Goal: Task Accomplishment & Management: Manage account settings

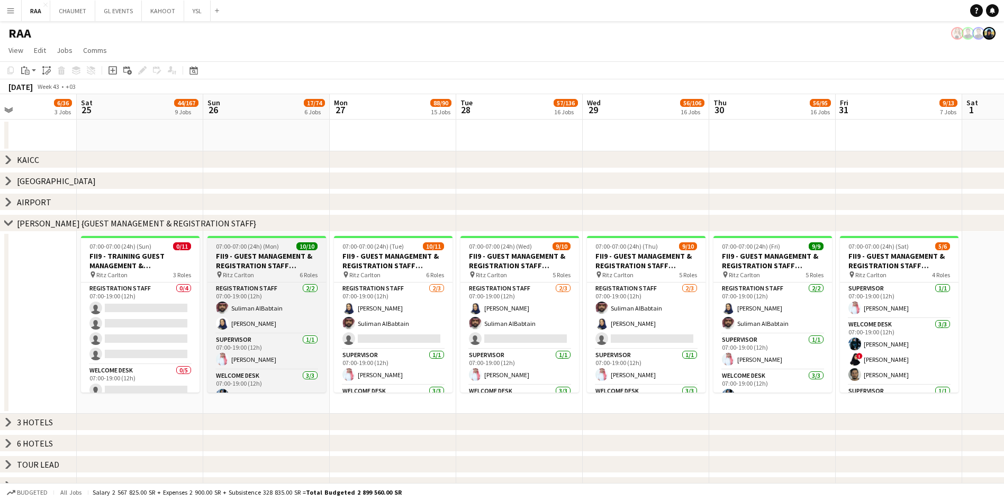
scroll to position [0, 297]
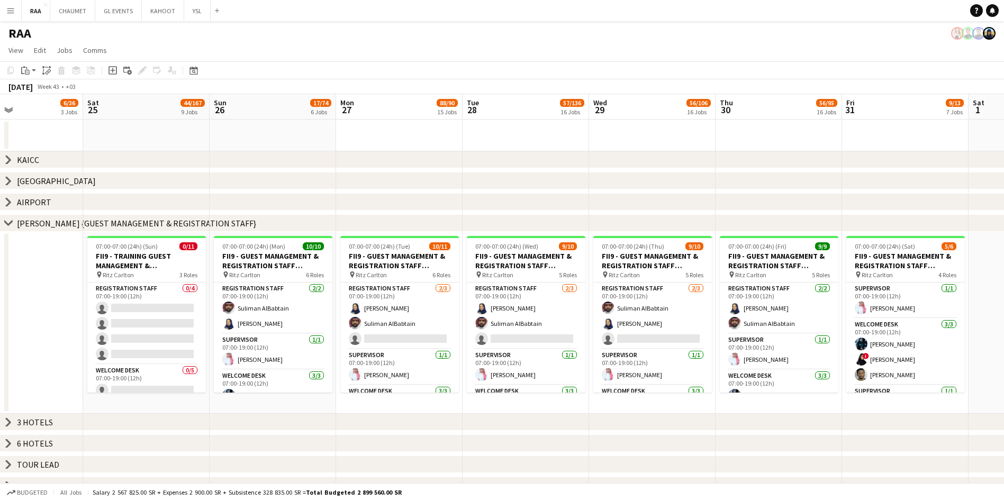
click at [11, 157] on icon "chevron-right" at bounding box center [8, 160] width 8 height 8
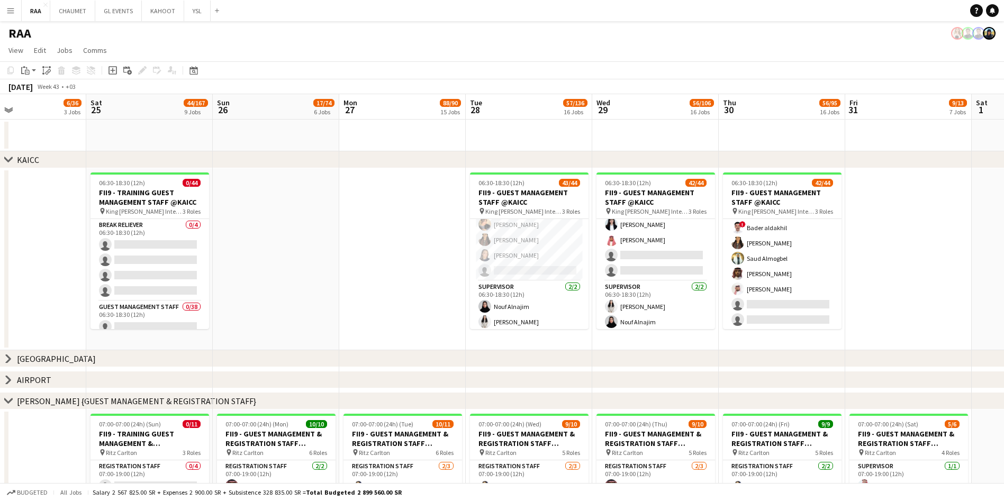
scroll to position [627, 0]
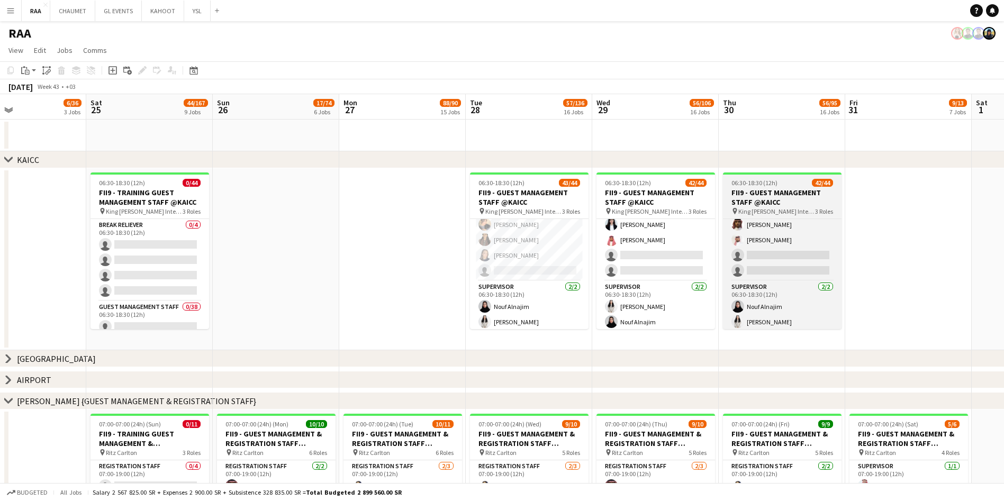
drag, startPoint x: 529, startPoint y: 254, endPoint x: 817, endPoint y: 175, distance: 298.7
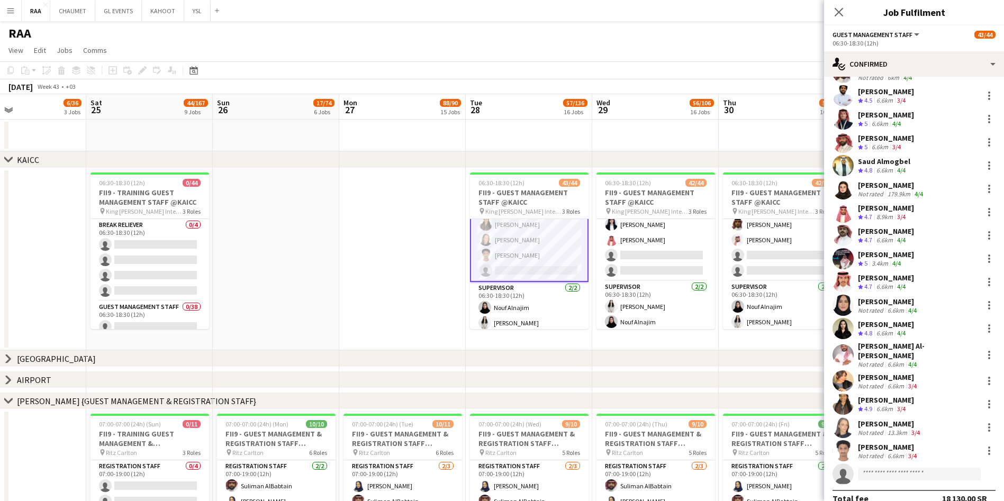
scroll to position [519, 0]
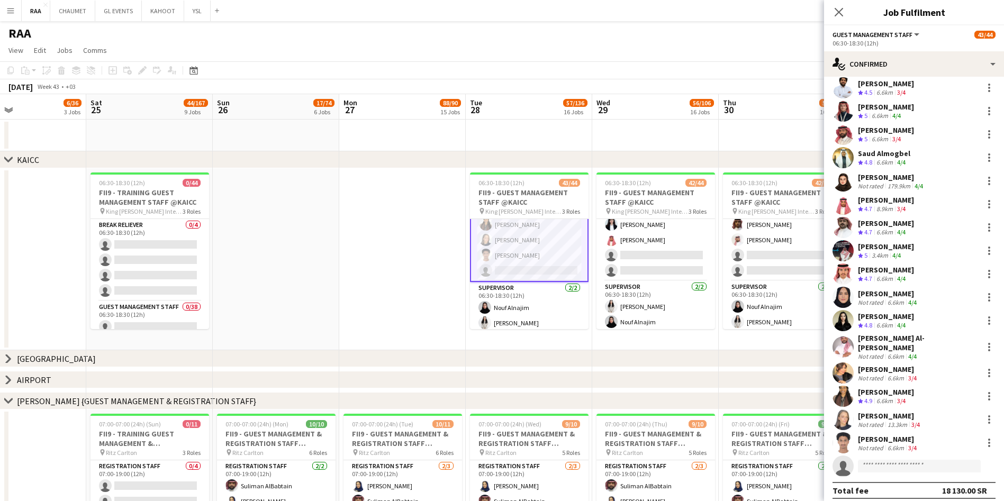
click at [488, 437] on div "[PERSON_NAME] Not rated 6.6km 3/4" at bounding box center [914, 443] width 180 height 21
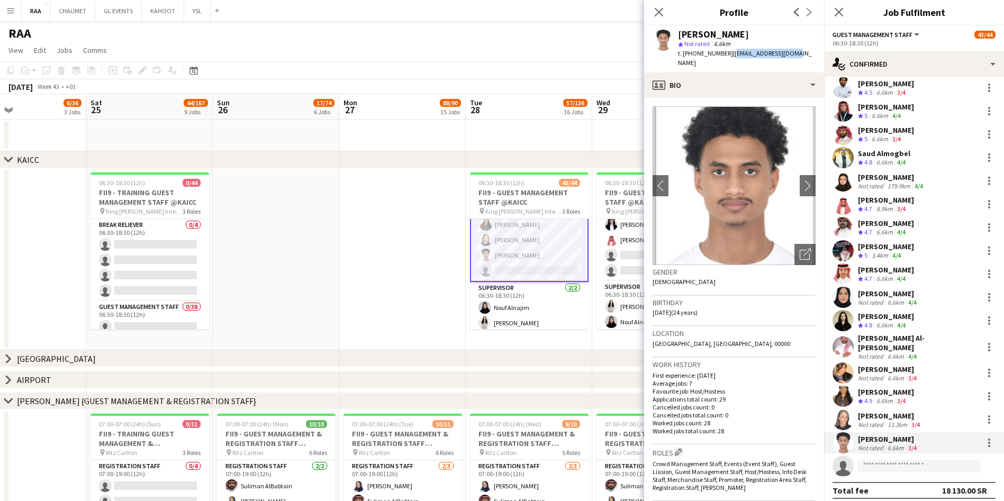
drag, startPoint x: 793, startPoint y: 53, endPoint x: 729, endPoint y: 53, distance: 64.1
click at [488, 53] on div "[PERSON_NAME] star Not rated 6.6km t. [PHONE_NUMBER] | [EMAIL_ADDRESS][DOMAIN_N…" at bounding box center [734, 48] width 180 height 47
copy span "[EMAIL_ADDRESS][DOMAIN_NAME]"
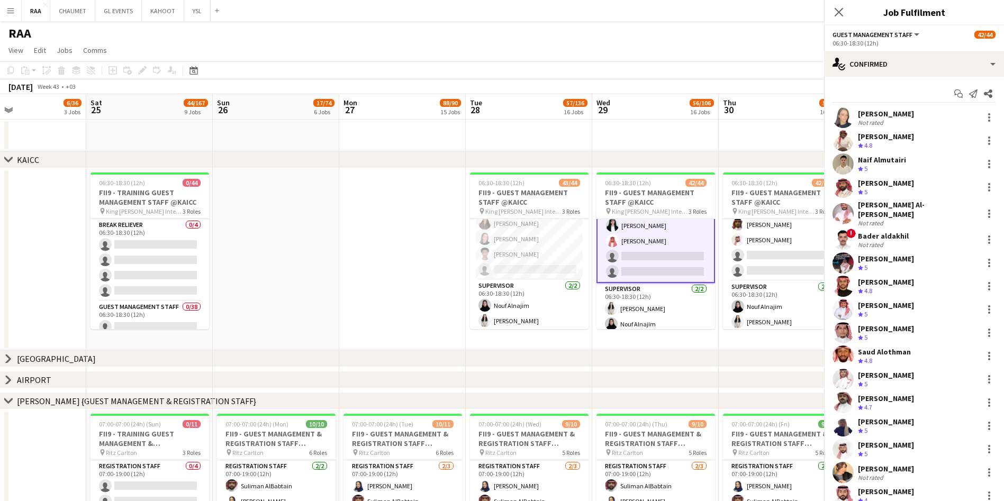
scroll to position [629, 0]
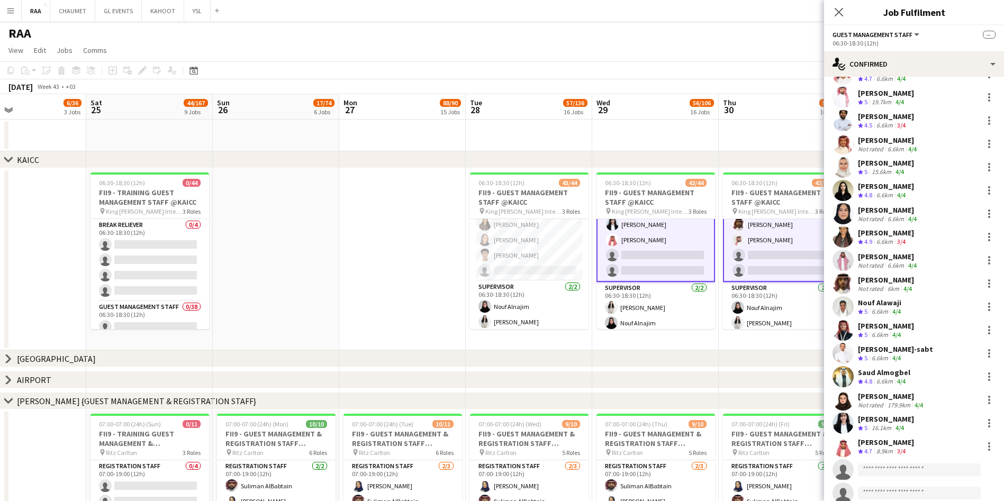
scroll to position [519, 0]
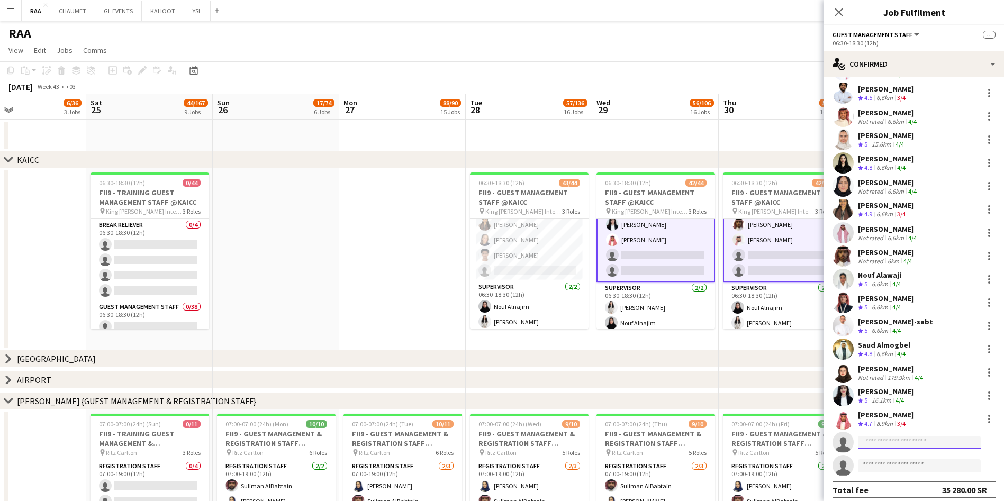
click at [488, 437] on input at bounding box center [919, 442] width 123 height 13
paste input "**********"
type input "**********"
click at [488, 460] on span "[EMAIL_ADDRESS][DOMAIN_NAME]" at bounding box center [920, 460] width 106 height 8
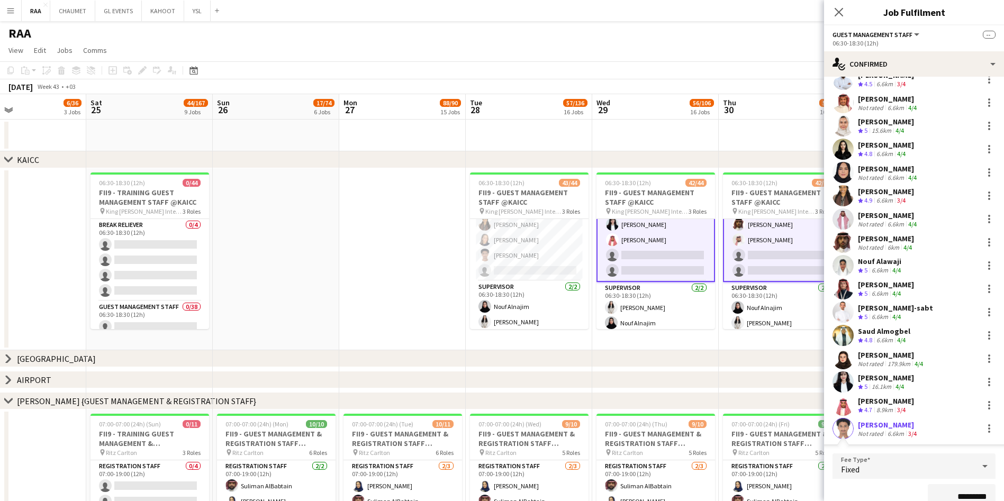
scroll to position [729, 0]
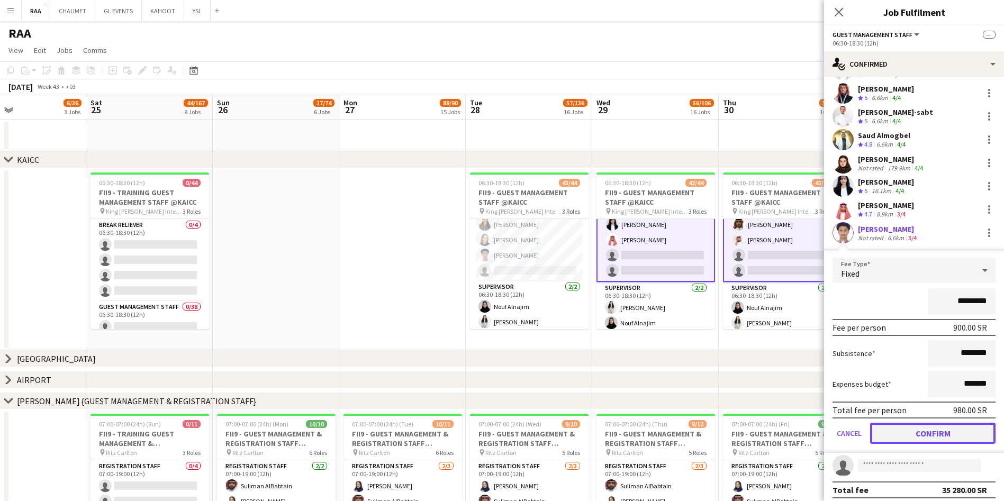
click at [488, 425] on button "Confirm" at bounding box center [932, 433] width 125 height 21
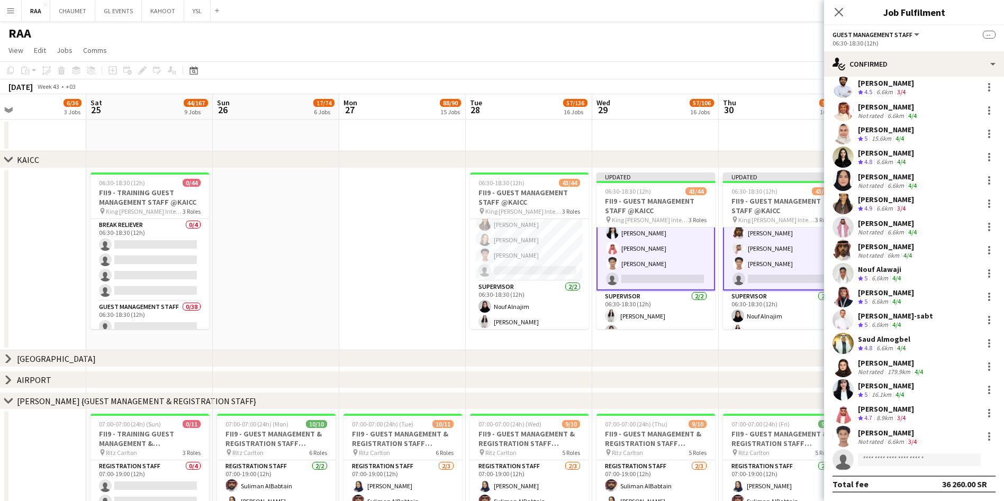
scroll to position [519, 0]
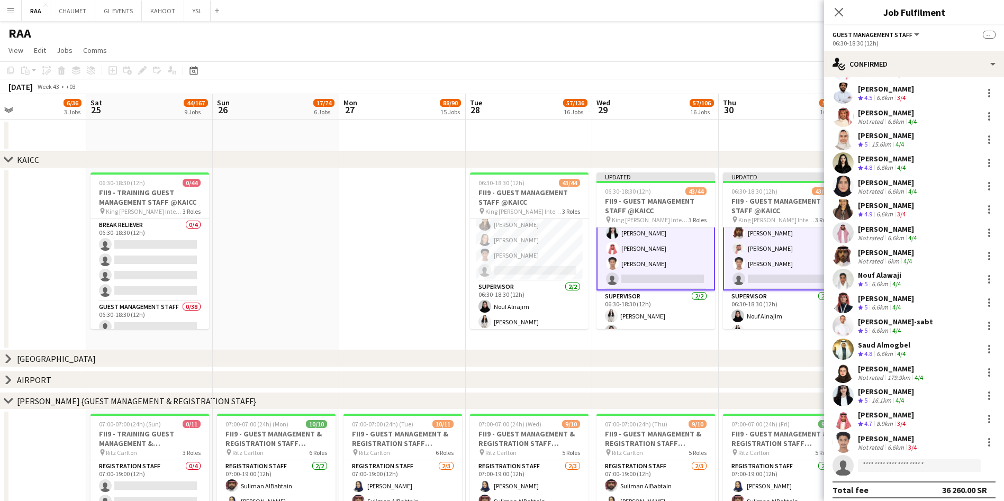
click at [488, 342] on app-date-cell "Updated 06:30-18:30 (12h) 43/44 FII9 - GUEST MANAGEMENT STAFF @KAICC pin King […" at bounding box center [782, 259] width 127 height 182
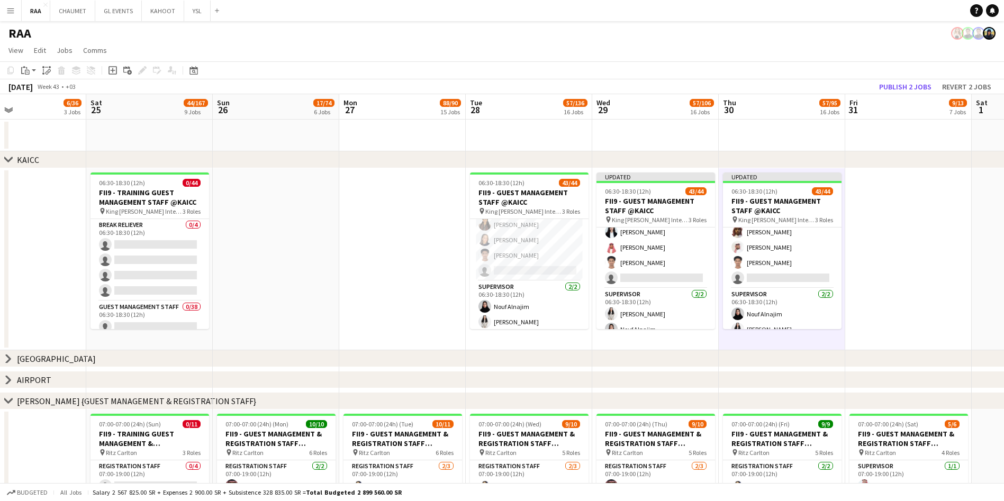
scroll to position [627, 0]
click at [488, 82] on button "Publish 2 jobs" at bounding box center [905, 87] width 61 height 14
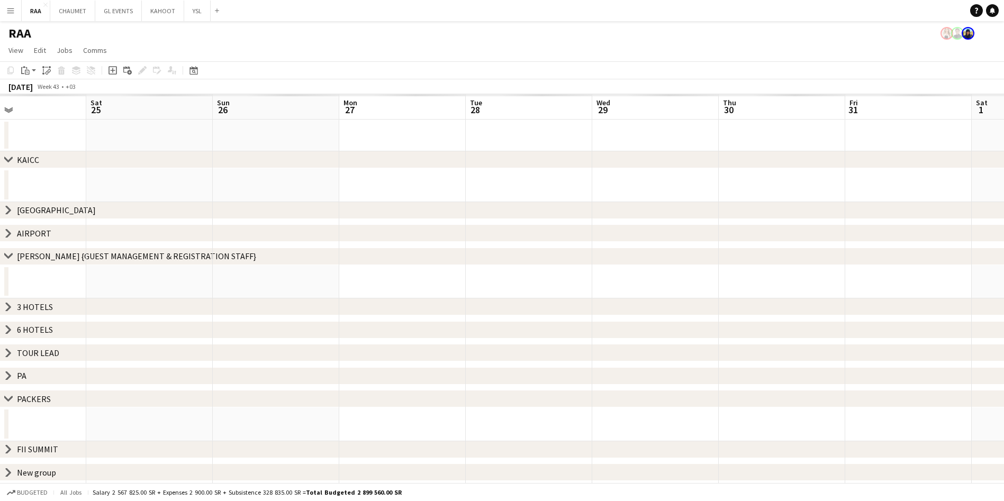
scroll to position [0, 0]
